Goal: Information Seeking & Learning: Learn about a topic

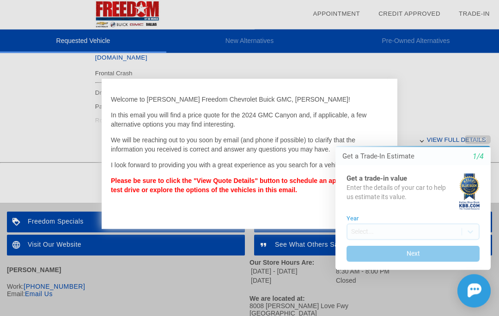
scroll to position [416, 0]
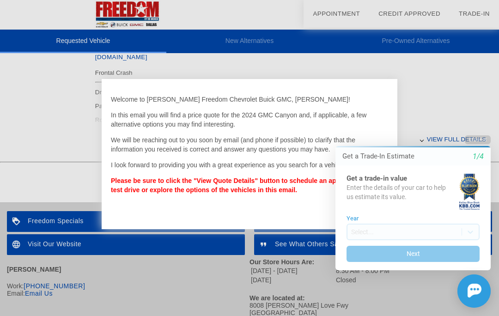
click at [372, 292] on div "Initial Toast" at bounding box center [407, 291] width 166 height 33
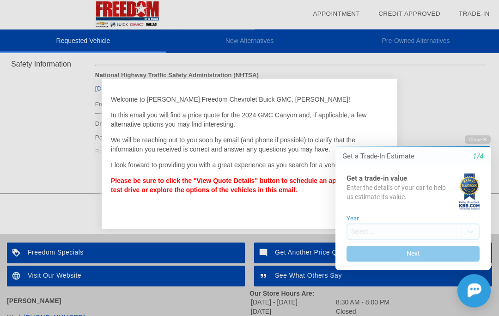
scroll to position [391, 0]
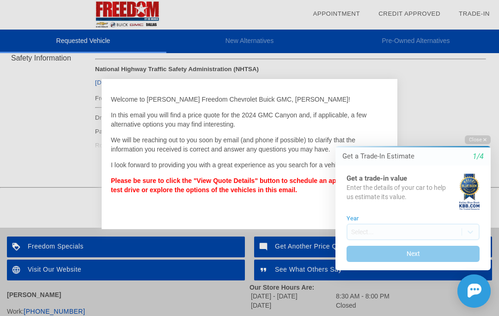
click at [485, 140] on icon "button" at bounding box center [484, 139] width 3 height 3
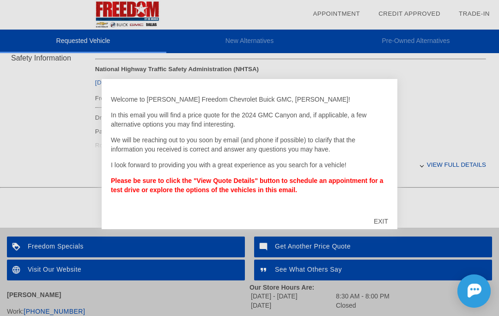
click at [378, 234] on div "EXIT" at bounding box center [381, 221] width 33 height 28
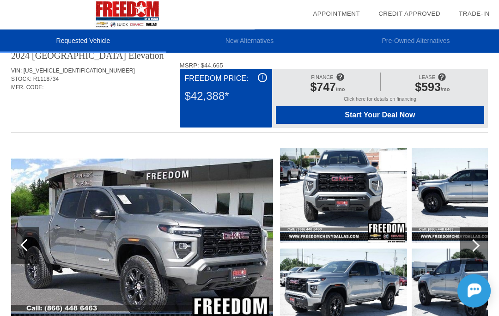
scroll to position [0, 0]
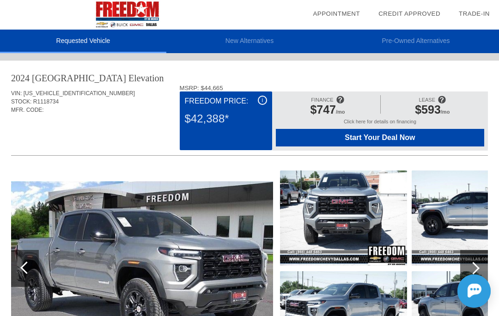
click at [194, 262] on img at bounding box center [142, 268] width 262 height 175
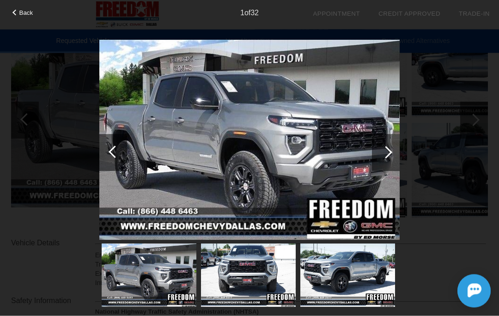
scroll to position [150, 0]
click at [390, 150] on div at bounding box center [386, 152] width 12 height 12
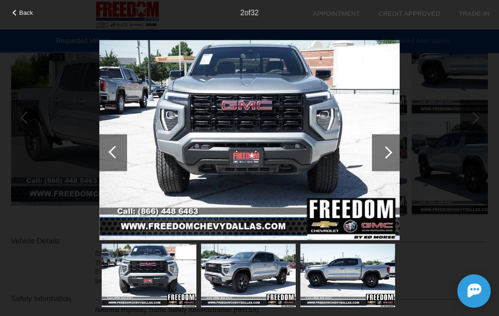
click at [385, 151] on div at bounding box center [386, 152] width 12 height 12
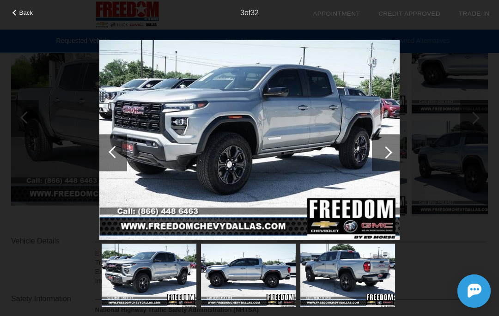
click at [390, 152] on div at bounding box center [386, 152] width 12 height 12
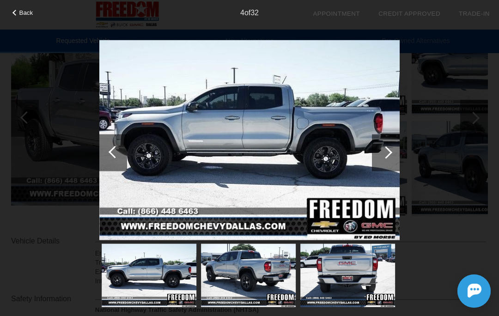
click at [389, 153] on div at bounding box center [386, 152] width 12 height 12
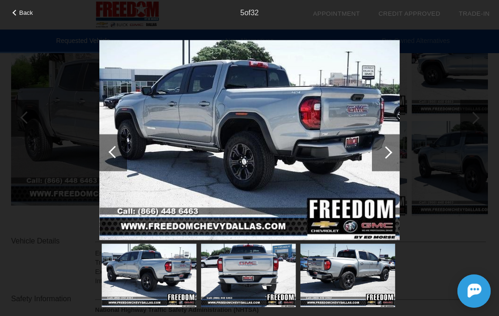
click at [389, 151] on div at bounding box center [386, 152] width 12 height 12
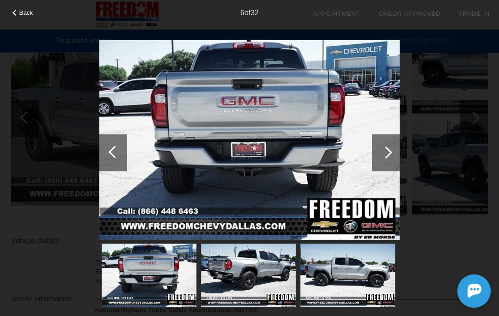
click at [393, 153] on div at bounding box center [386, 152] width 28 height 37
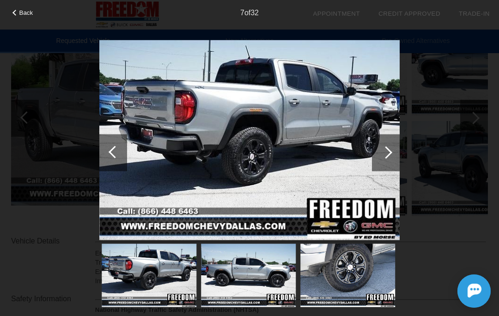
click at [392, 152] on div at bounding box center [386, 152] width 28 height 37
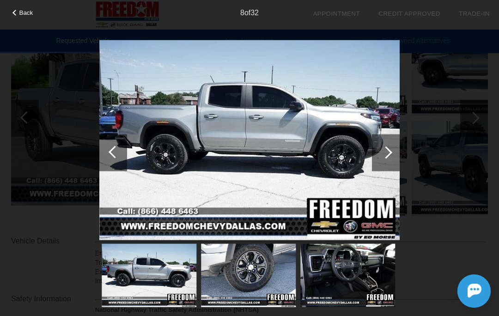
click at [391, 152] on div at bounding box center [386, 152] width 12 height 12
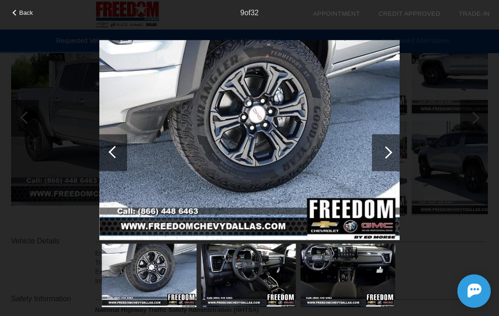
click at [391, 152] on div at bounding box center [386, 152] width 12 height 12
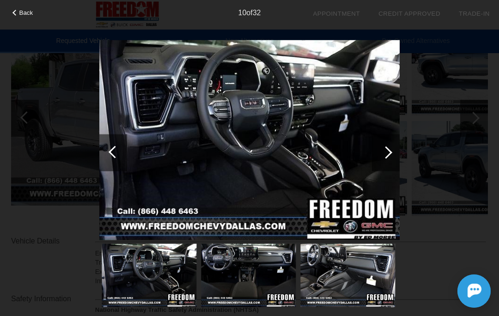
click at [389, 153] on div at bounding box center [386, 152] width 12 height 12
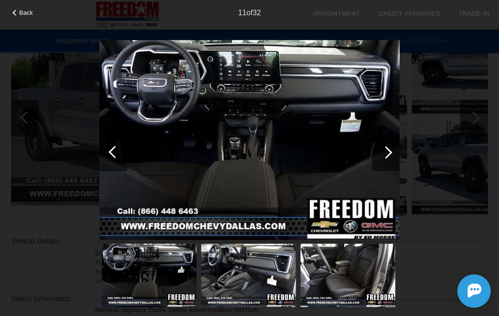
click at [388, 151] on div at bounding box center [386, 152] width 12 height 12
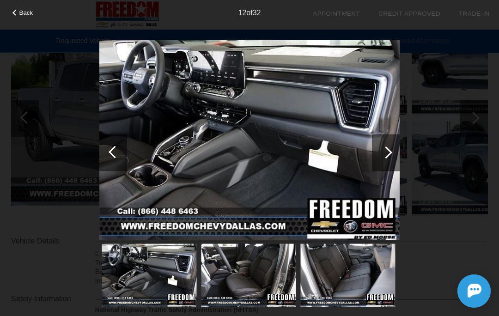
click at [391, 153] on div at bounding box center [386, 152] width 28 height 37
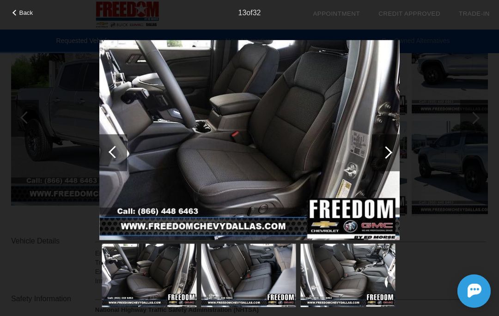
click at [390, 152] on div at bounding box center [386, 152] width 12 height 12
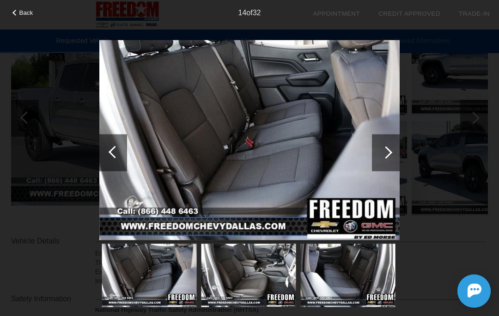
click at [390, 150] on div at bounding box center [386, 152] width 12 height 12
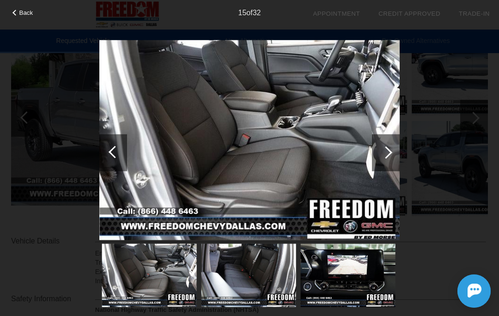
click at [390, 155] on div at bounding box center [386, 152] width 12 height 12
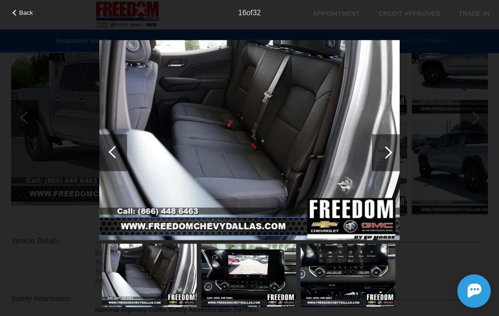
click at [390, 153] on div at bounding box center [386, 152] width 12 height 12
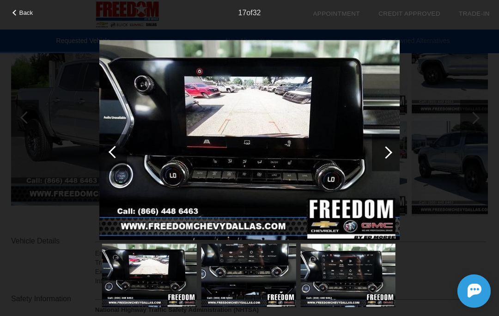
click at [393, 158] on div at bounding box center [386, 152] width 28 height 37
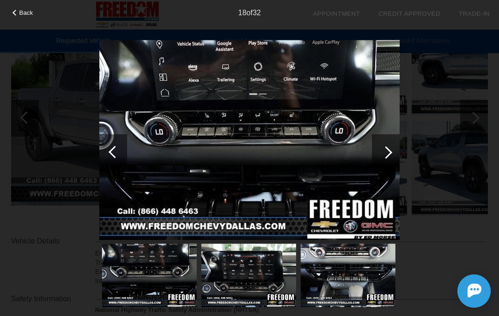
click at [393, 153] on div at bounding box center [386, 152] width 28 height 37
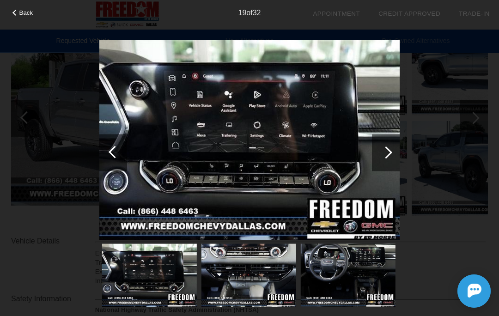
click at [392, 150] on div at bounding box center [386, 152] width 28 height 37
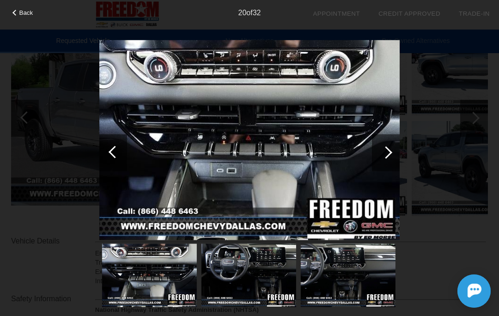
click at [391, 153] on div at bounding box center [386, 152] width 12 height 12
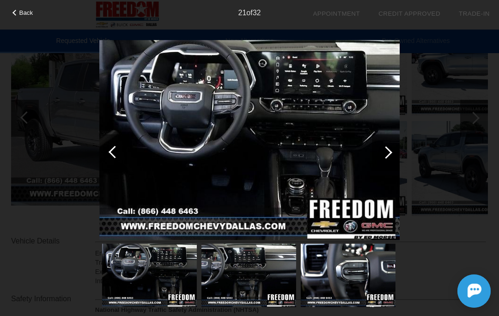
click at [391, 152] on div at bounding box center [386, 152] width 12 height 12
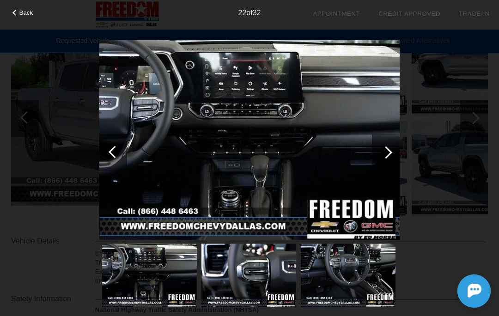
click at [396, 155] on div at bounding box center [386, 152] width 28 height 37
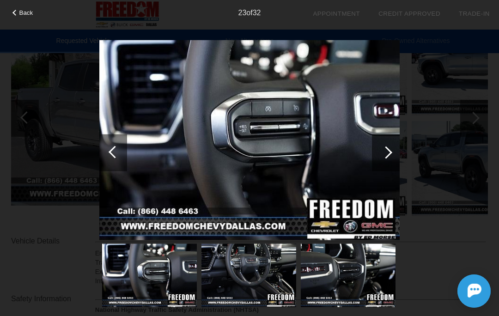
click at [393, 153] on div at bounding box center [386, 152] width 28 height 37
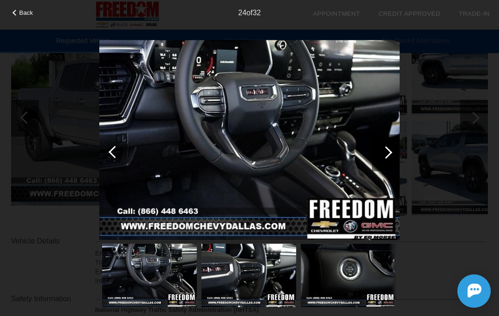
click at [392, 153] on div at bounding box center [386, 152] width 28 height 37
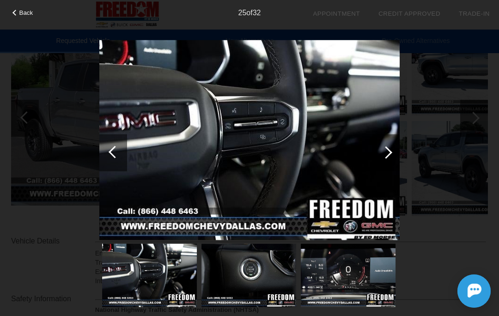
click at [379, 146] on div at bounding box center [386, 152] width 28 height 37
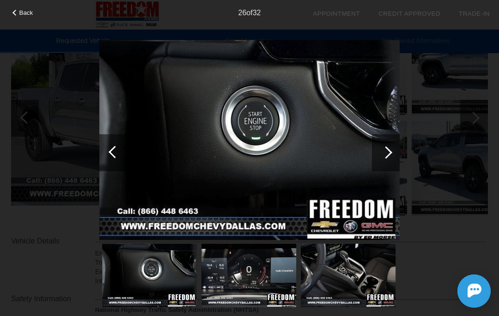
click at [383, 139] on div at bounding box center [386, 152] width 28 height 37
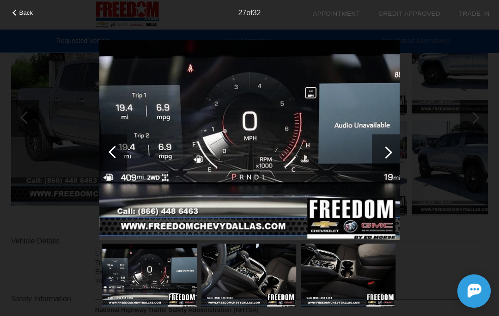
click at [388, 145] on div at bounding box center [386, 152] width 28 height 37
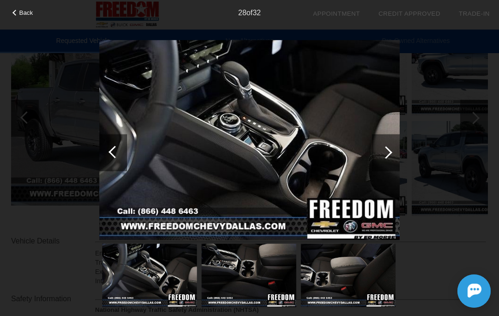
click at [386, 144] on div at bounding box center [386, 152] width 28 height 37
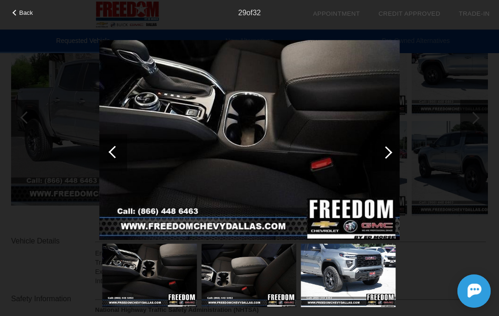
click at [387, 143] on div at bounding box center [386, 152] width 28 height 37
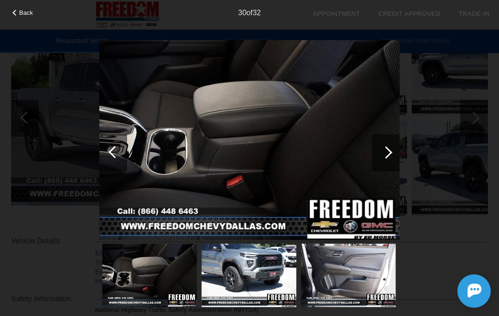
click at [386, 143] on div at bounding box center [386, 152] width 28 height 37
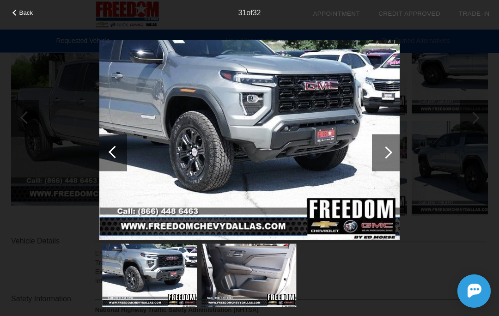
click at [387, 141] on div at bounding box center [386, 152] width 28 height 37
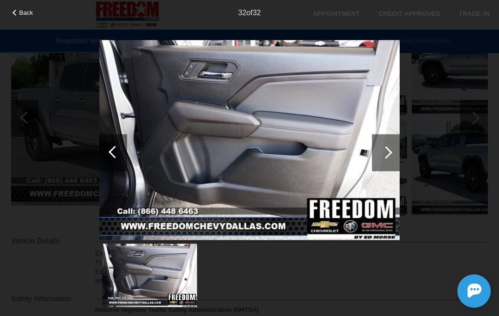
click at [386, 141] on div at bounding box center [386, 152] width 28 height 37
click at [387, 146] on div at bounding box center [386, 152] width 28 height 37
click at [24, 11] on span "Back" at bounding box center [26, 12] width 14 height 7
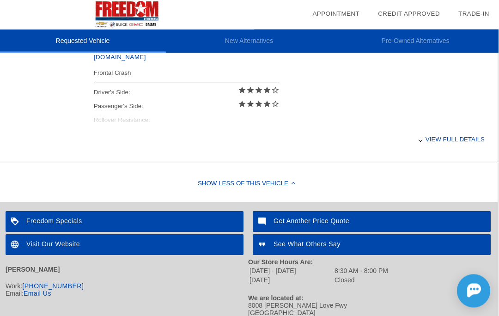
scroll to position [416, 1]
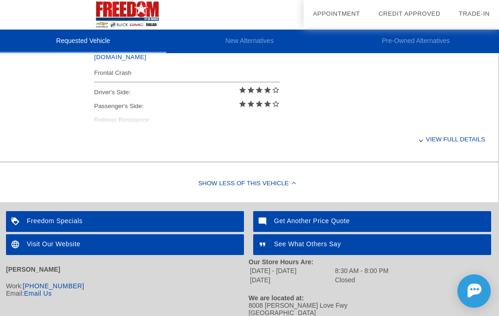
click at [438, 137] on div "View full details" at bounding box center [289, 139] width 391 height 23
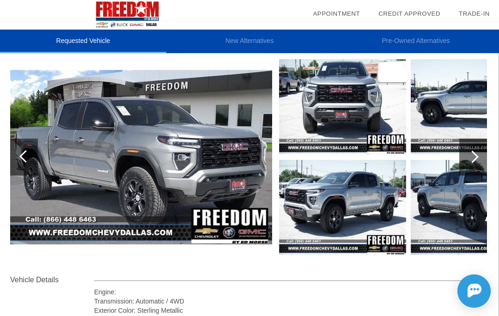
scroll to position [112, 1]
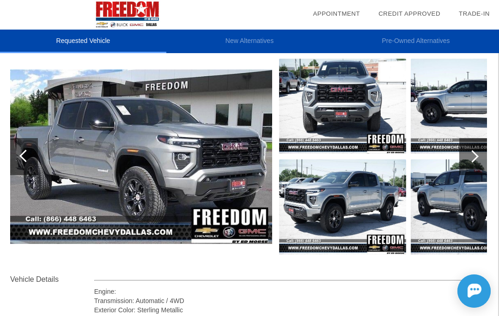
click at [458, 102] on img at bounding box center [474, 106] width 127 height 95
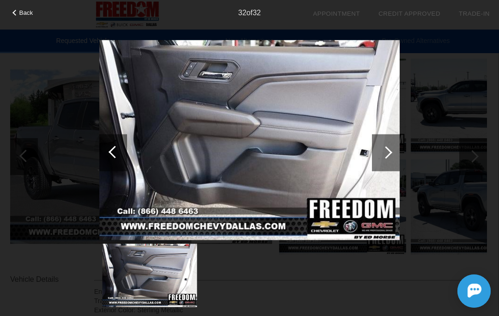
click at [383, 147] on div at bounding box center [386, 152] width 28 height 37
click at [387, 151] on div at bounding box center [386, 152] width 12 height 12
click at [391, 148] on div at bounding box center [386, 152] width 28 height 37
click at [107, 155] on div at bounding box center [113, 152] width 28 height 37
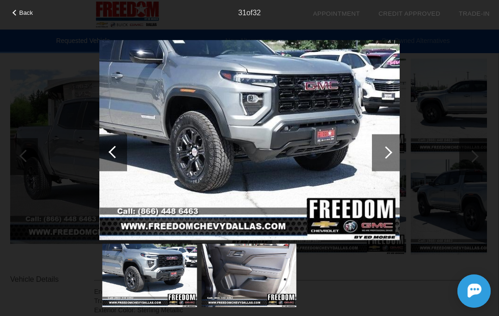
click at [116, 162] on div at bounding box center [113, 152] width 28 height 37
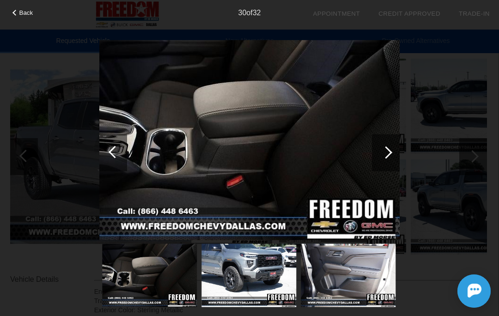
click at [111, 156] on div at bounding box center [113, 152] width 28 height 37
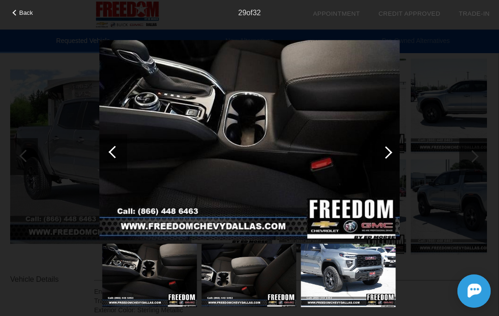
click at [113, 151] on div at bounding box center [115, 152] width 12 height 12
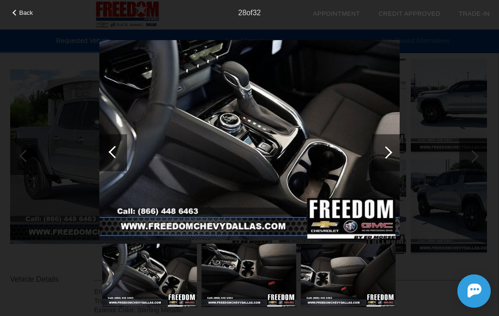
click at [113, 147] on div at bounding box center [113, 152] width 28 height 37
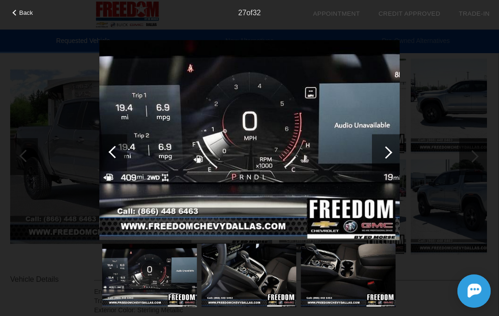
click at [111, 154] on div at bounding box center [115, 152] width 12 height 12
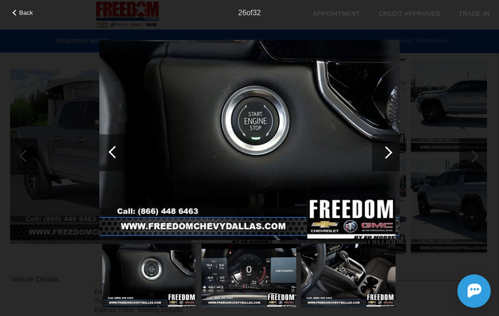
click at [110, 157] on div at bounding box center [113, 152] width 28 height 37
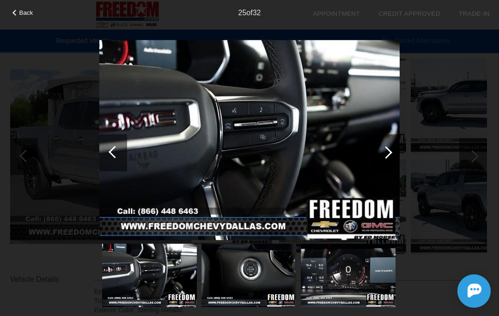
click at [114, 156] on div at bounding box center [115, 152] width 12 height 12
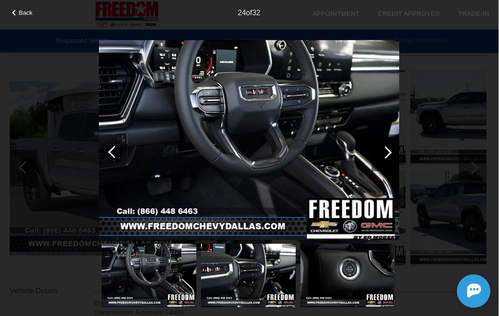
scroll to position [98, 1]
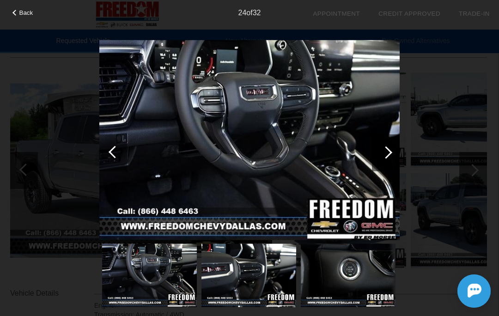
click at [109, 151] on div at bounding box center [113, 152] width 28 height 37
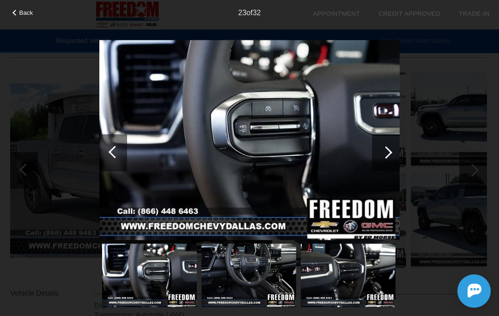
click at [116, 156] on div at bounding box center [115, 152] width 12 height 12
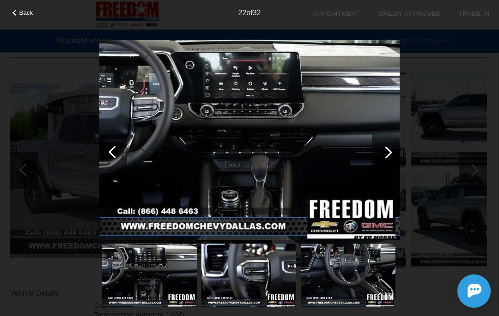
click at [115, 154] on div at bounding box center [115, 152] width 12 height 12
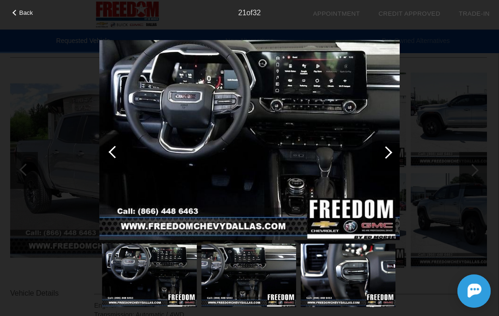
click at [115, 149] on div at bounding box center [115, 152] width 12 height 12
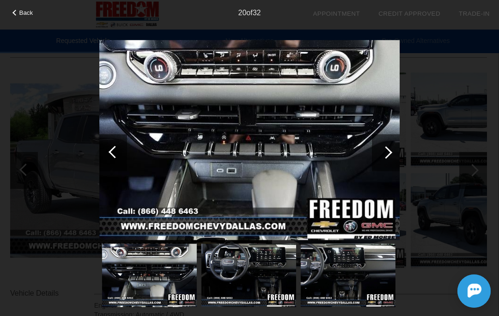
click at [116, 153] on div at bounding box center [115, 152] width 12 height 12
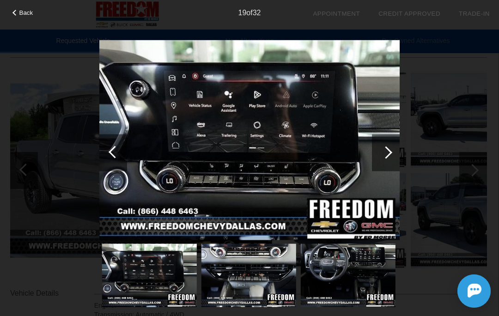
click at [113, 149] on div at bounding box center [115, 152] width 12 height 12
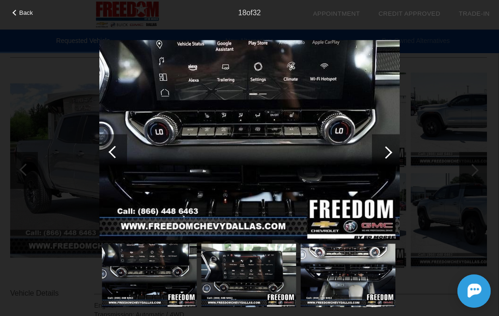
click at [108, 150] on div at bounding box center [113, 152] width 28 height 37
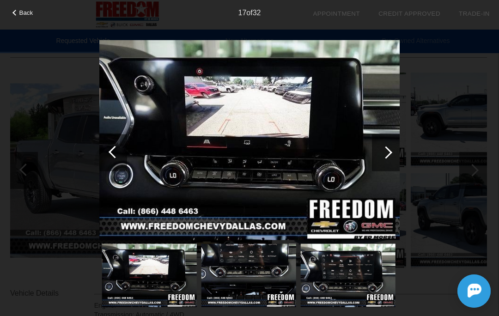
click at [106, 152] on div at bounding box center [113, 152] width 28 height 37
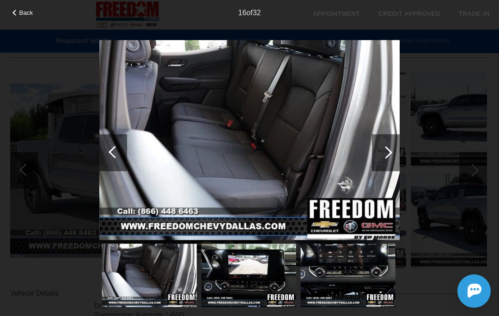
click at [112, 147] on div at bounding box center [113, 152] width 28 height 37
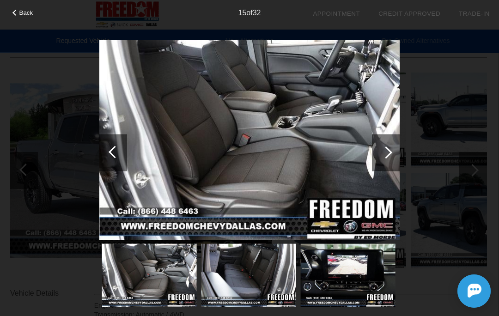
click at [110, 159] on div at bounding box center [113, 152] width 28 height 37
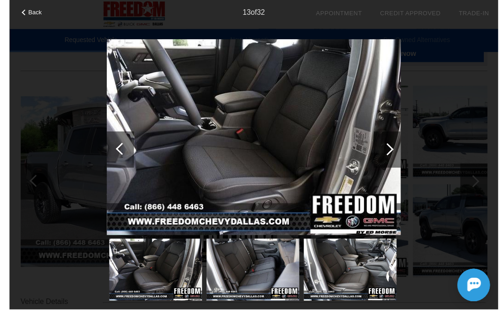
scroll to position [92, 1]
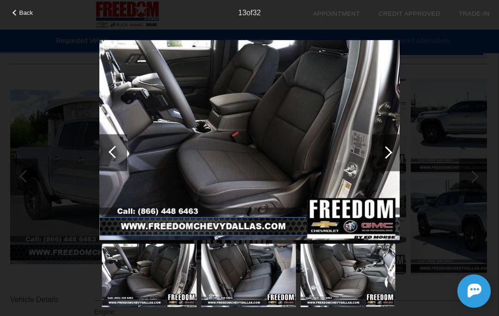
click at [113, 156] on div at bounding box center [115, 152] width 12 height 12
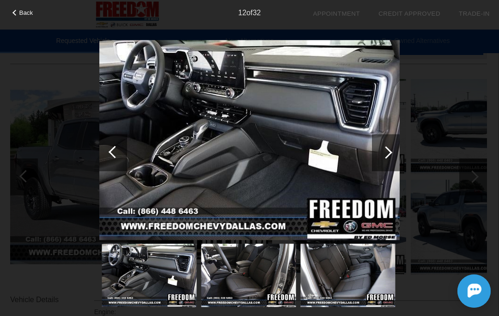
click at [114, 146] on div at bounding box center [113, 152] width 28 height 37
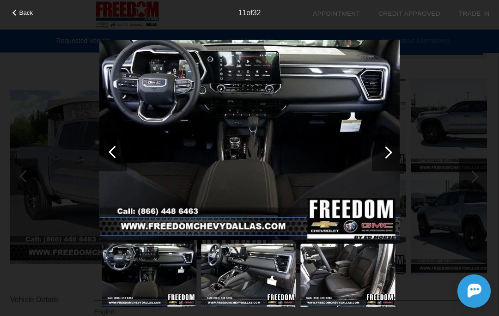
click at [119, 153] on div at bounding box center [115, 152] width 12 height 12
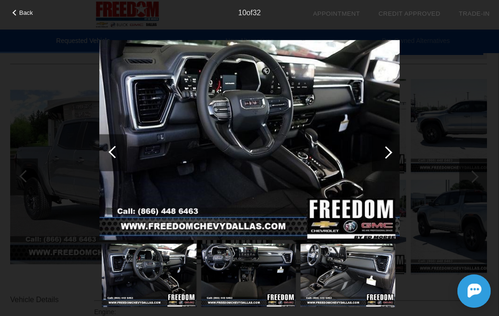
click at [121, 149] on div at bounding box center [113, 152] width 28 height 37
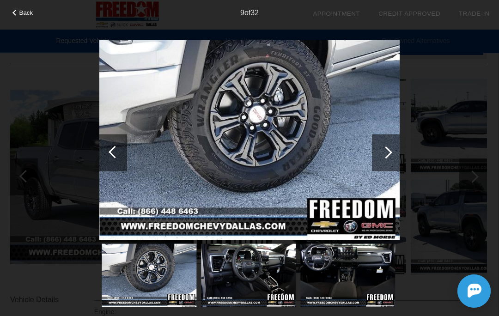
click at [124, 153] on div at bounding box center [113, 152] width 28 height 37
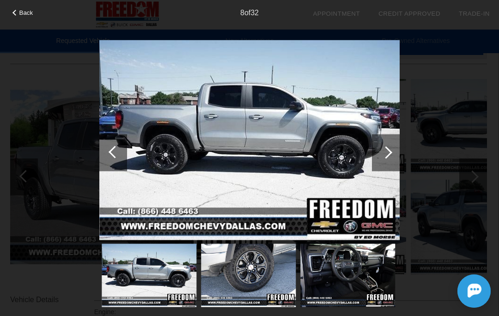
click at [126, 154] on div at bounding box center [113, 152] width 28 height 37
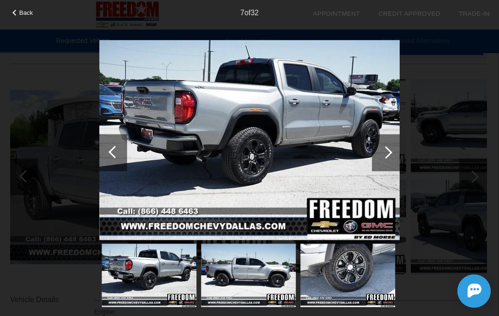
click at [27, 14] on span "Back" at bounding box center [26, 12] width 14 height 7
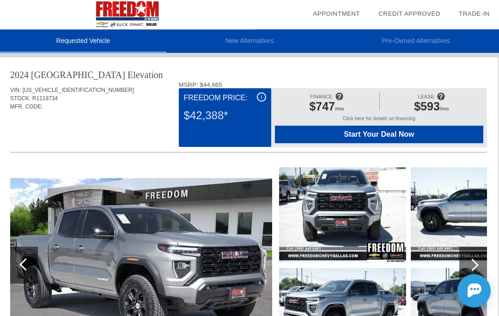
scroll to position [0, 1]
